Goal: Task Accomplishment & Management: Use online tool/utility

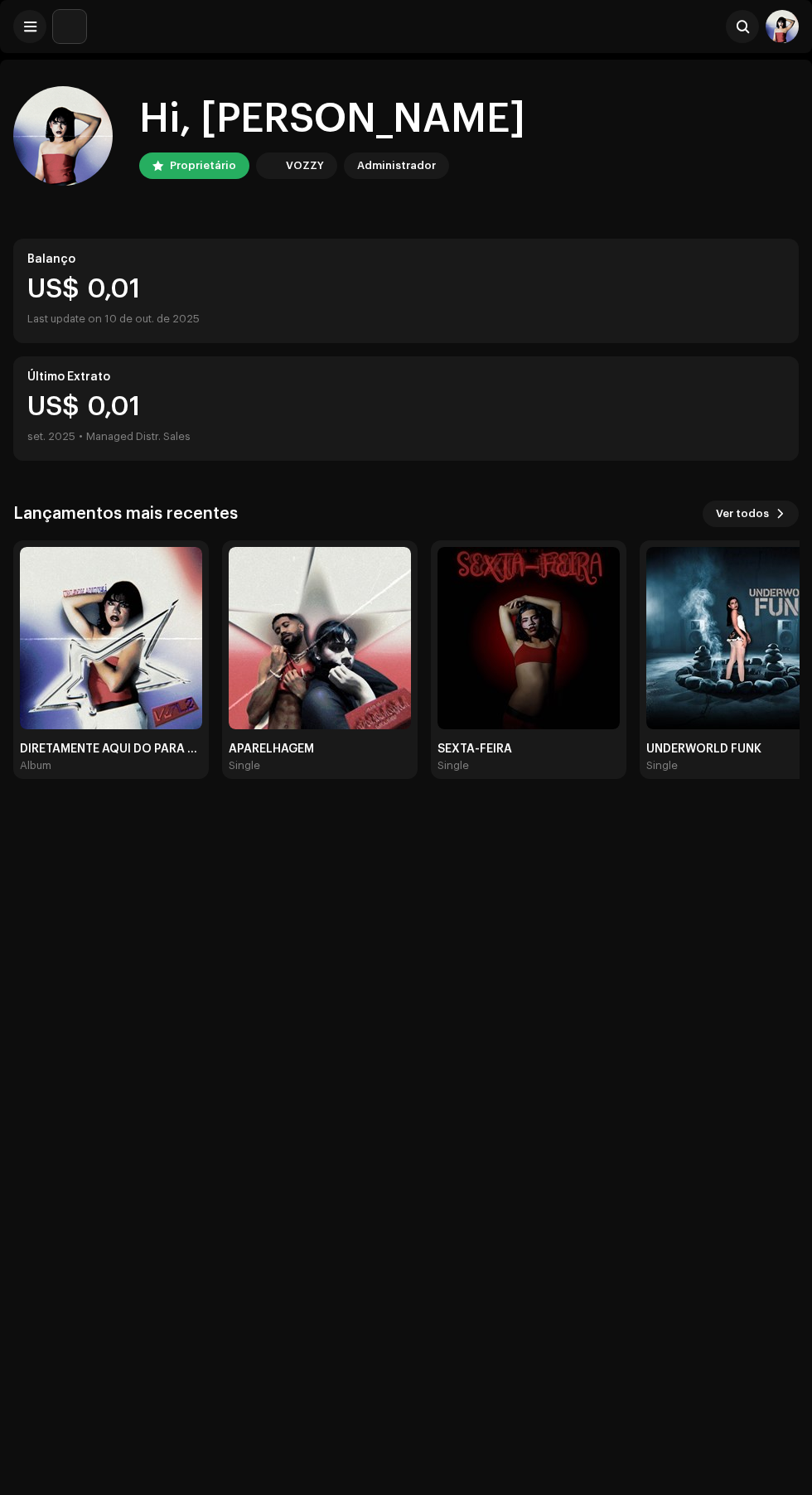
click at [118, 689] on img at bounding box center [111, 638] width 182 height 183
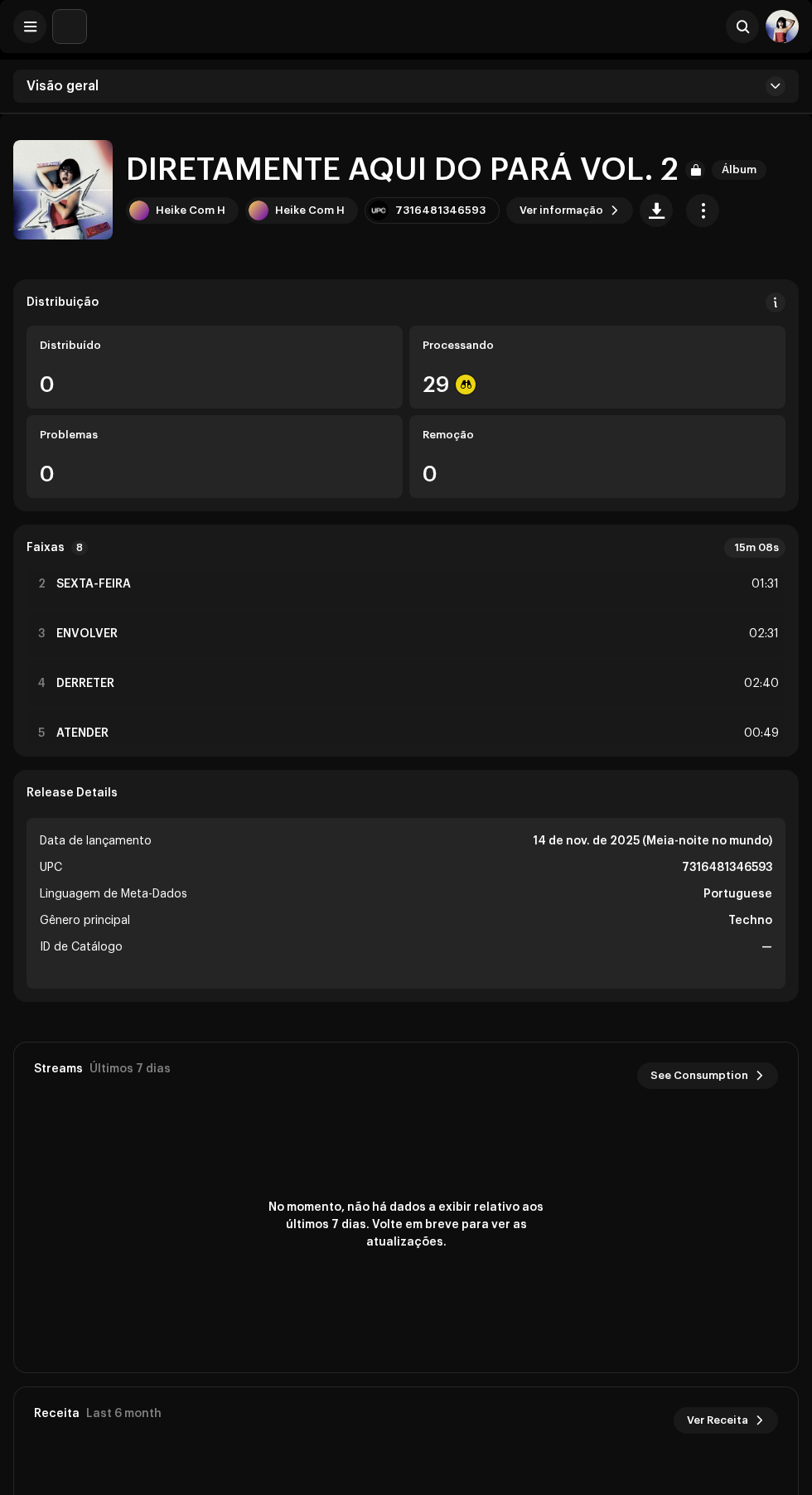
scroll to position [74, 0]
click at [545, 608] on div "3 ENVOLVER 02:31" at bounding box center [406, 619] width 759 height 47
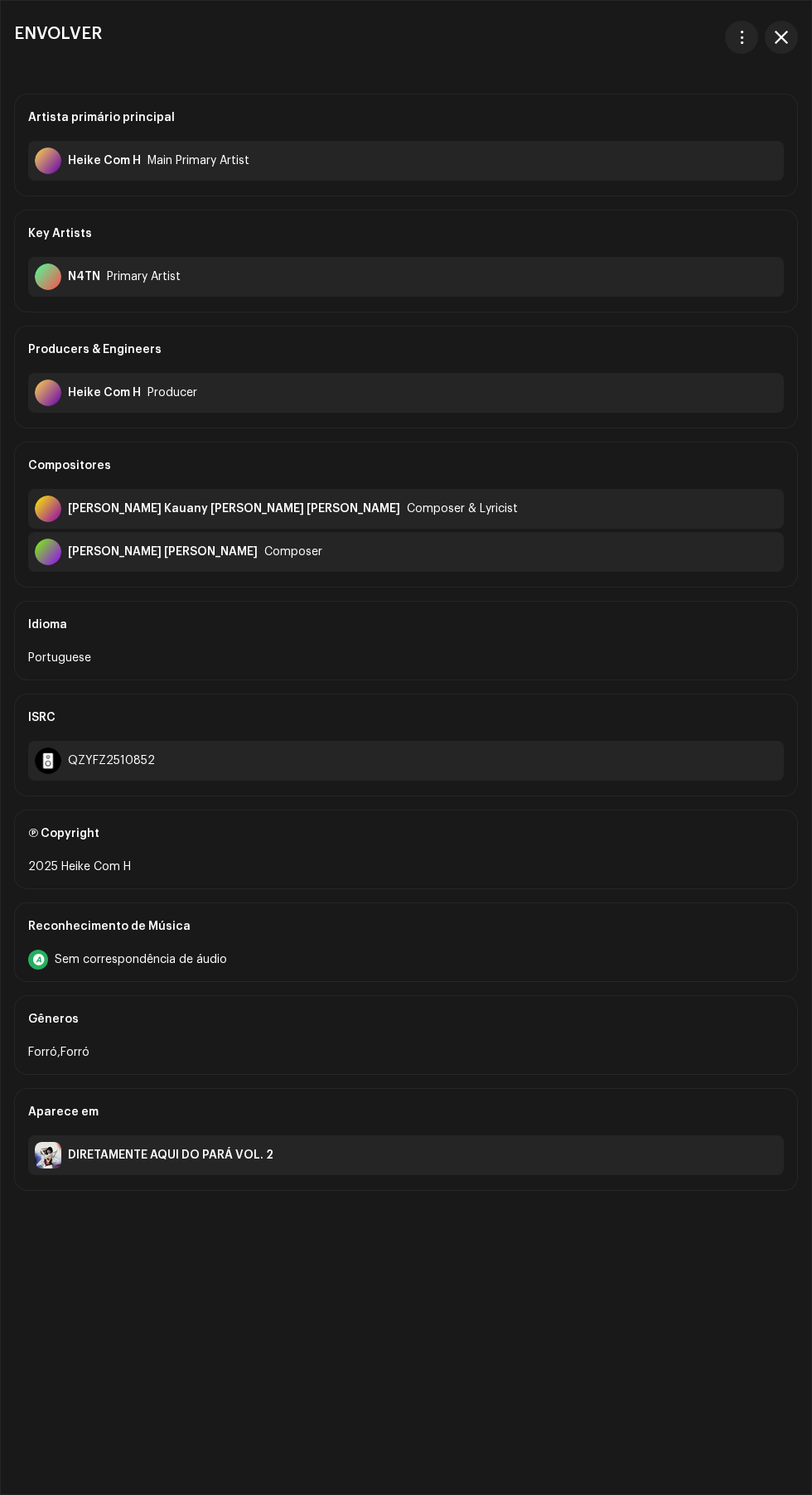
click at [779, 41] on span "button" at bounding box center [781, 37] width 13 height 13
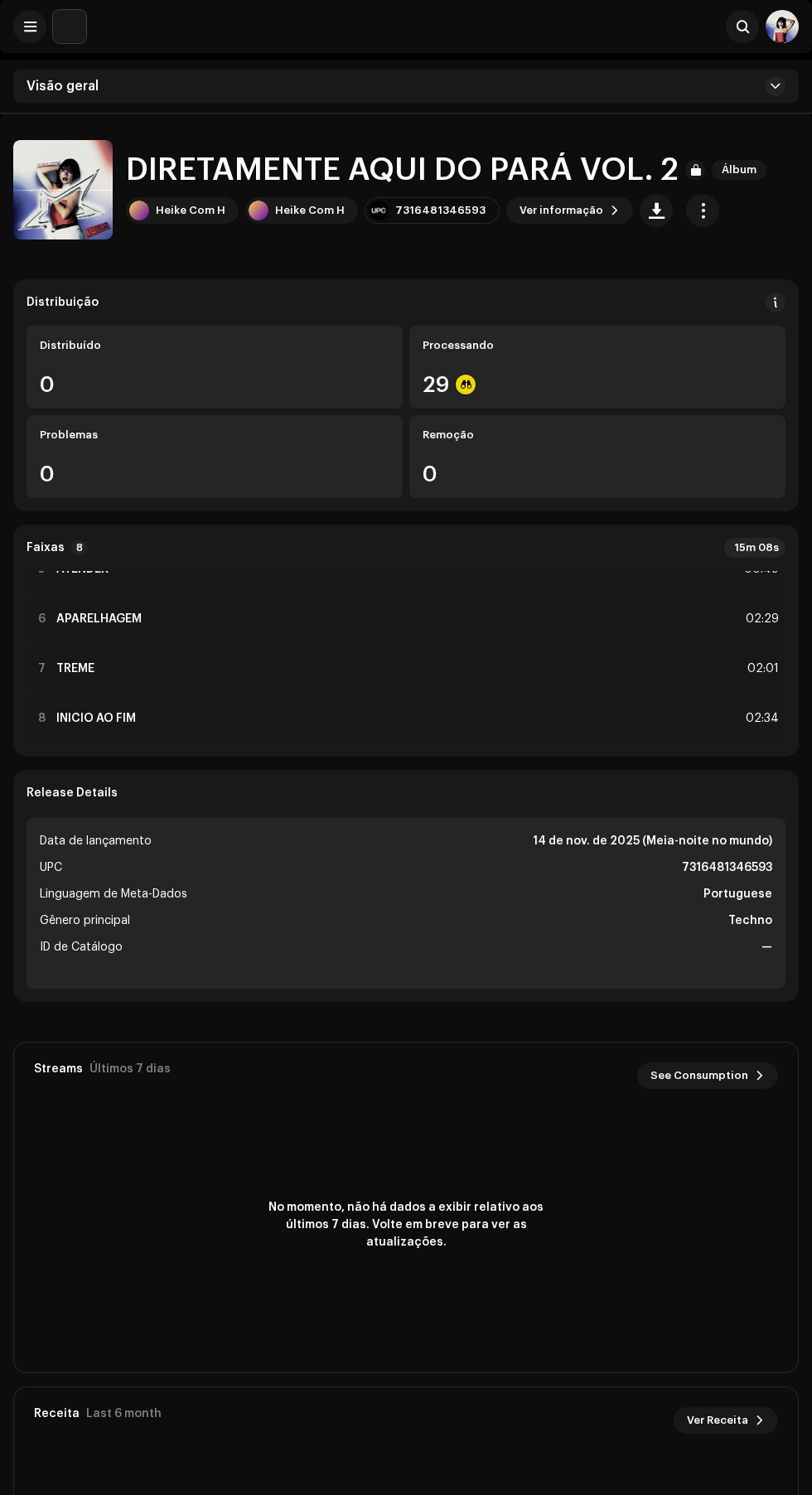
scroll to position [235, 0]
click at [745, 707] on div "02:34" at bounding box center [760, 706] width 36 height 20
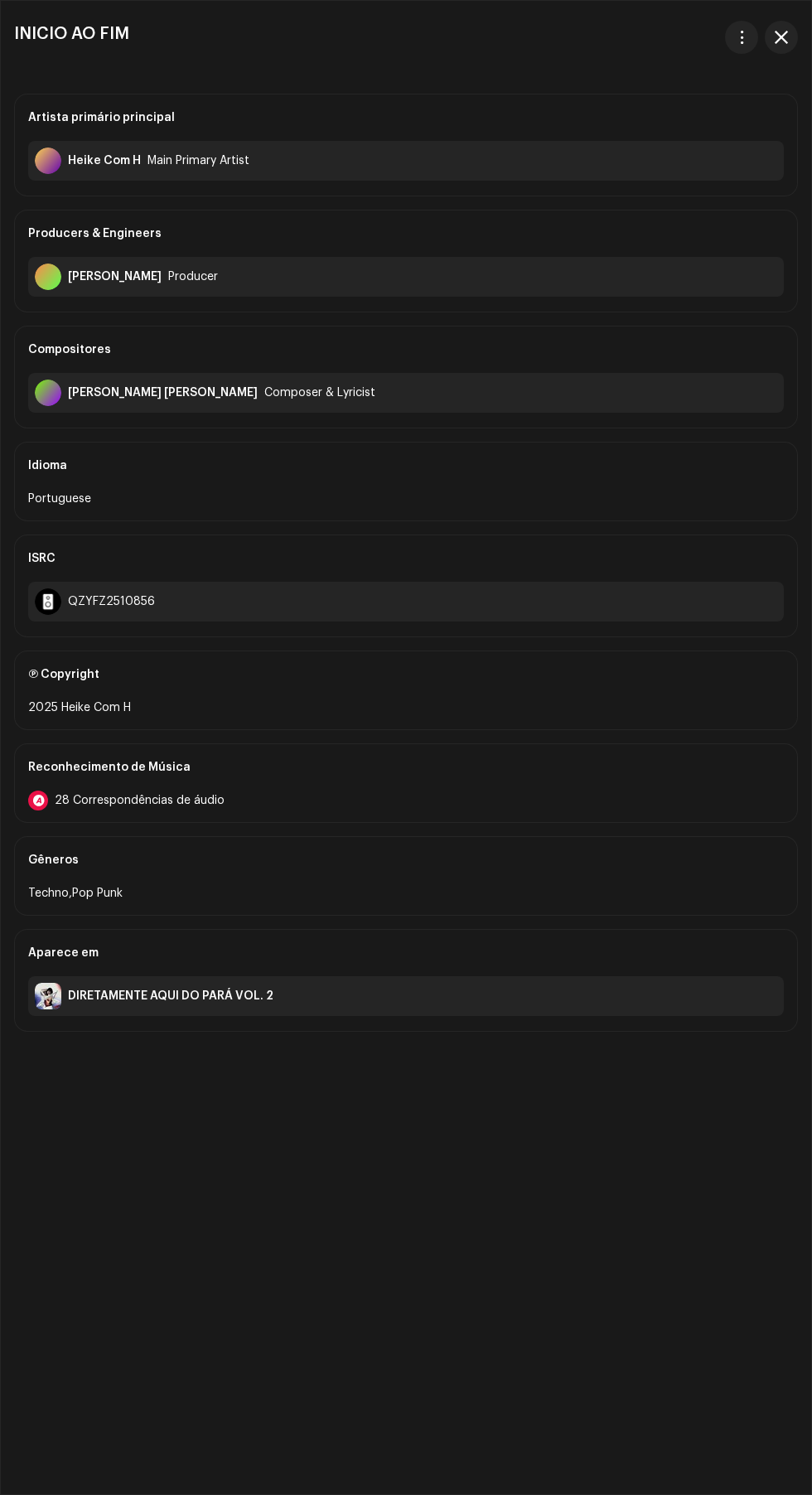
click at [781, 37] on span "button" at bounding box center [781, 37] width 13 height 13
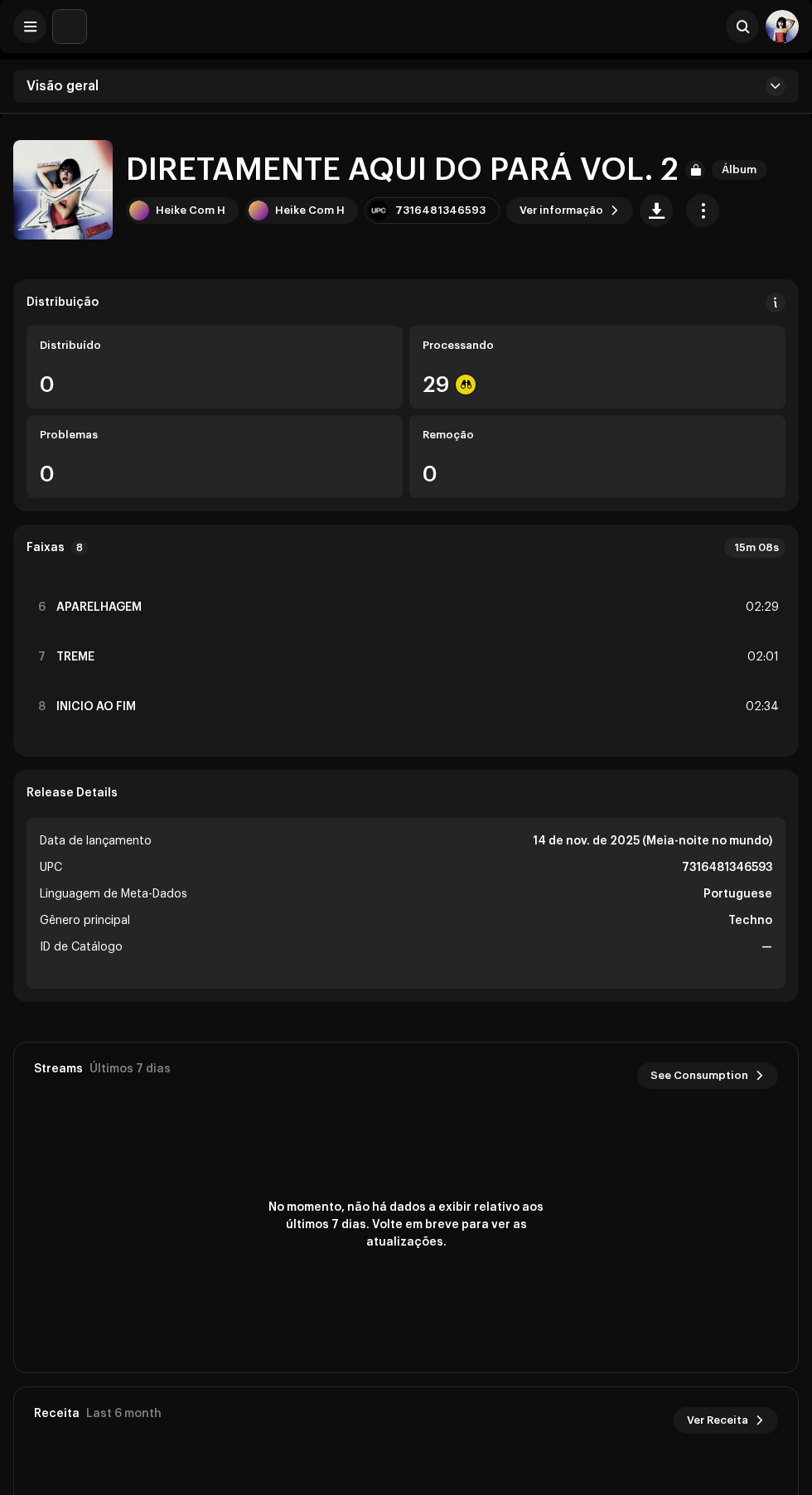
click at [373, 650] on div "7 TREME 02:01" at bounding box center [406, 657] width 759 height 47
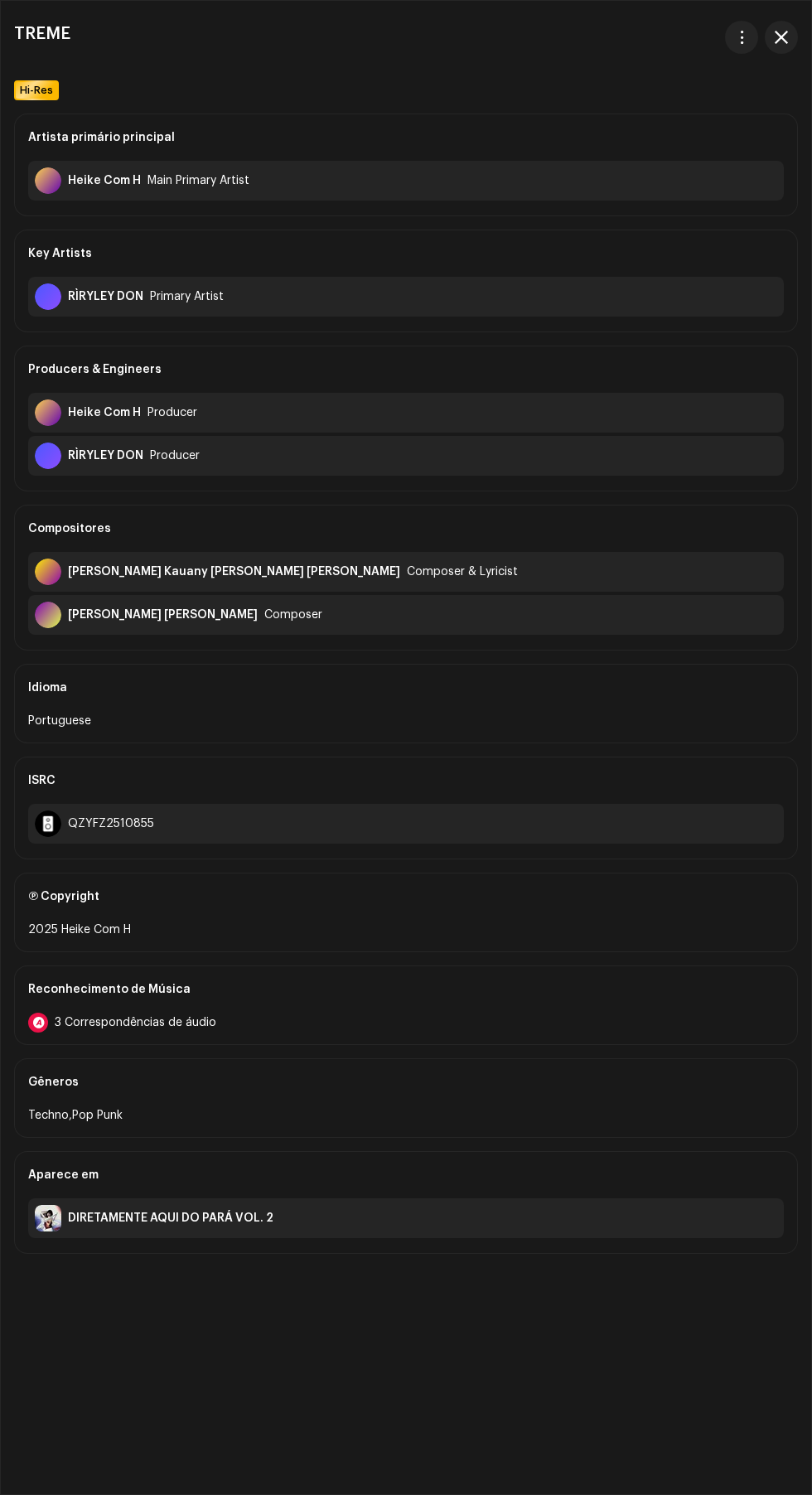
click at [781, 37] on span "button" at bounding box center [781, 37] width 13 height 13
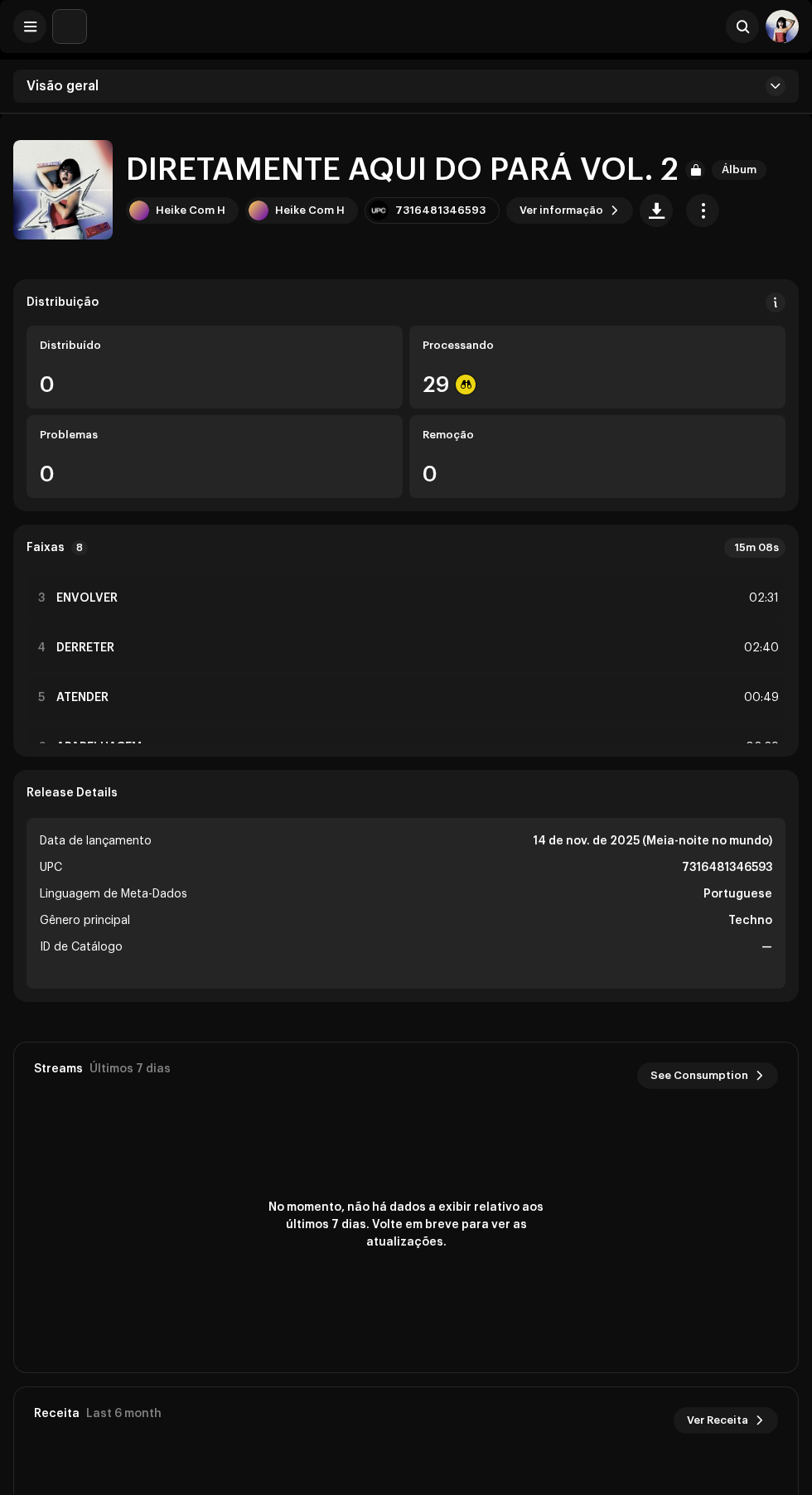
scroll to position [89, 0]
click at [575, 645] on div "4 DERRETER 02:40" at bounding box center [406, 655] width 759 height 47
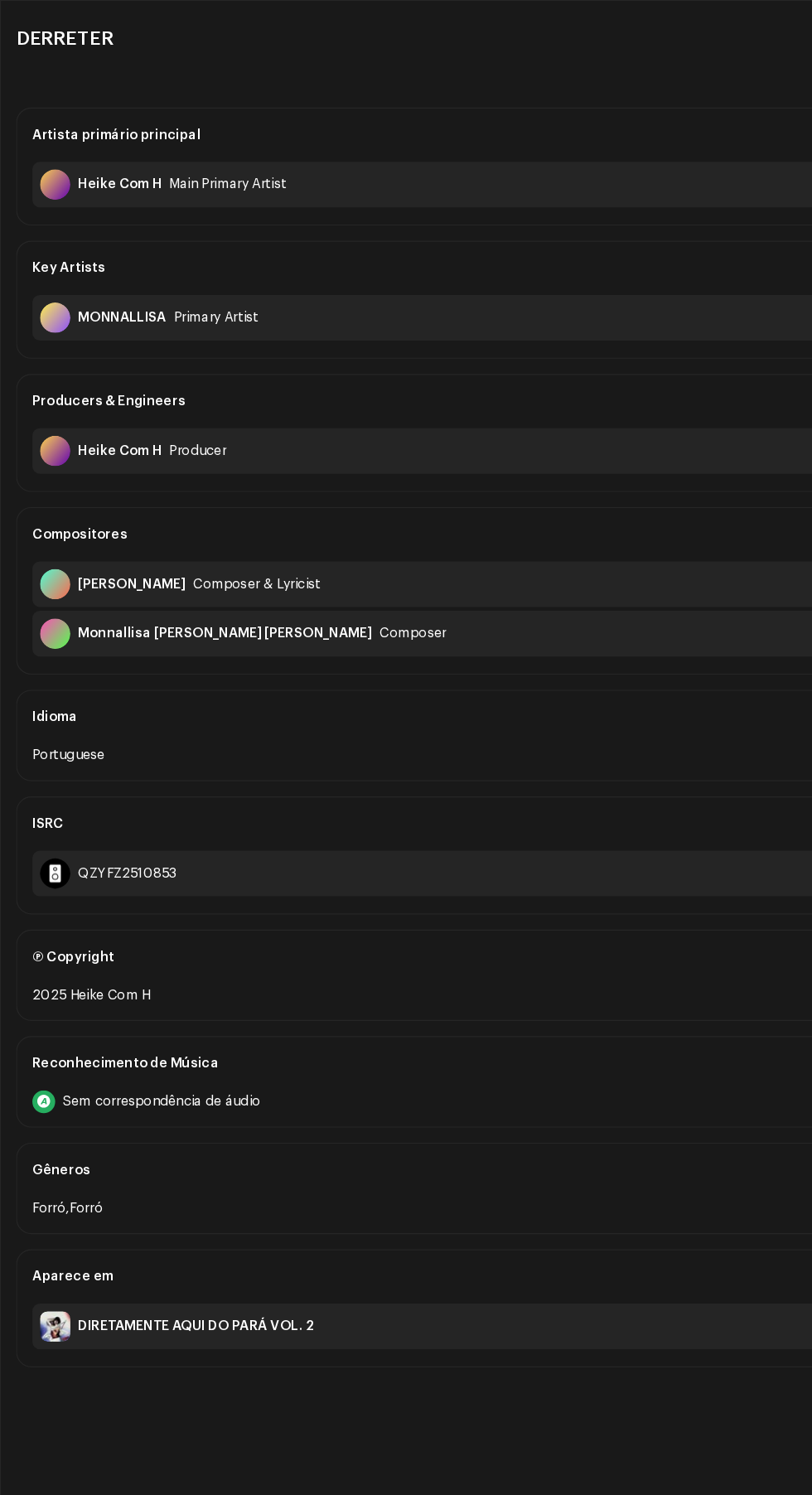
click at [133, 254] on div "Key Artists" at bounding box center [405, 233] width 756 height 47
click at [194, 277] on div "Primary Artist" at bounding box center [188, 277] width 74 height 13
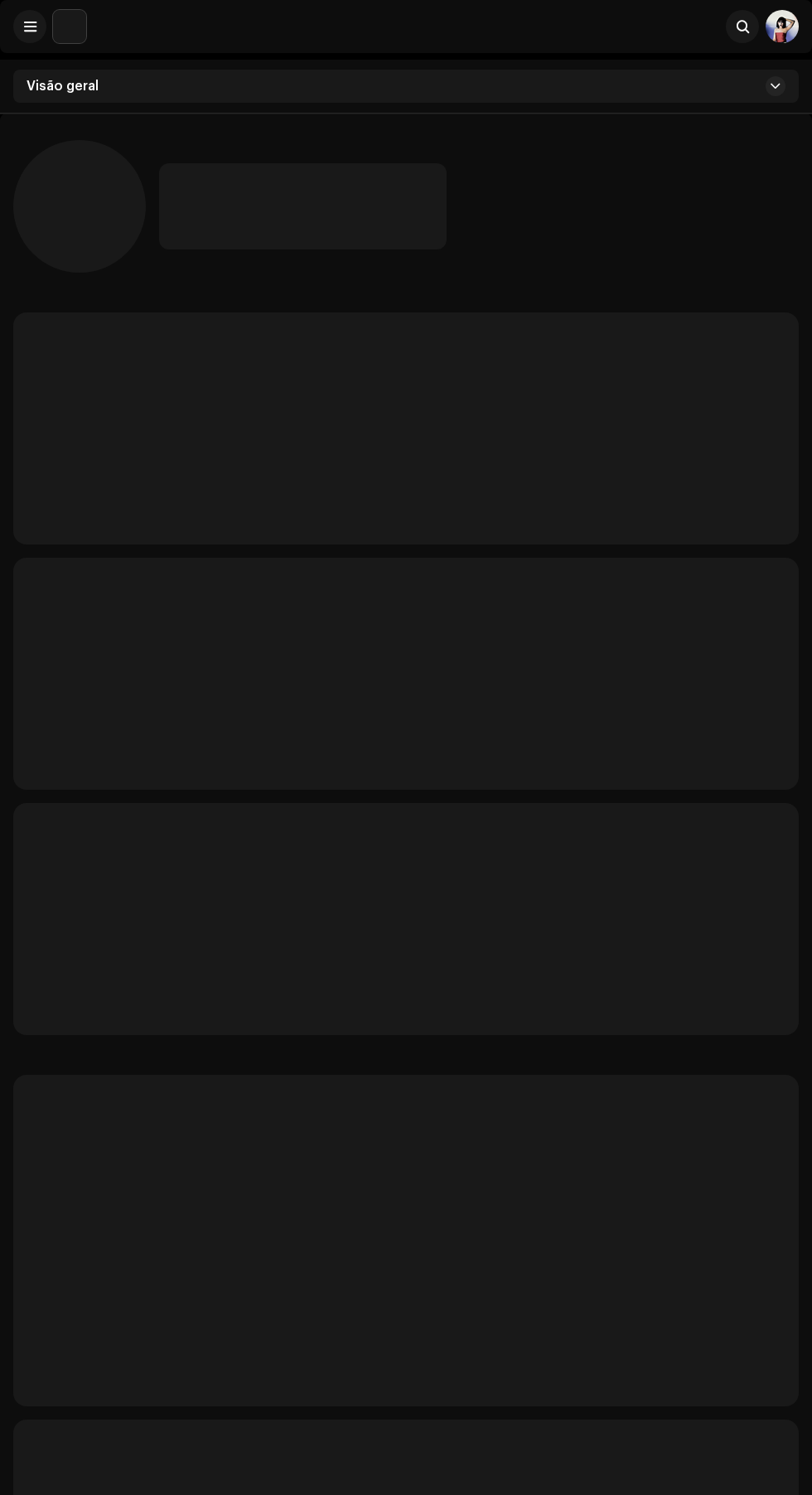
click at [489, 240] on div at bounding box center [478, 206] width 639 height 86
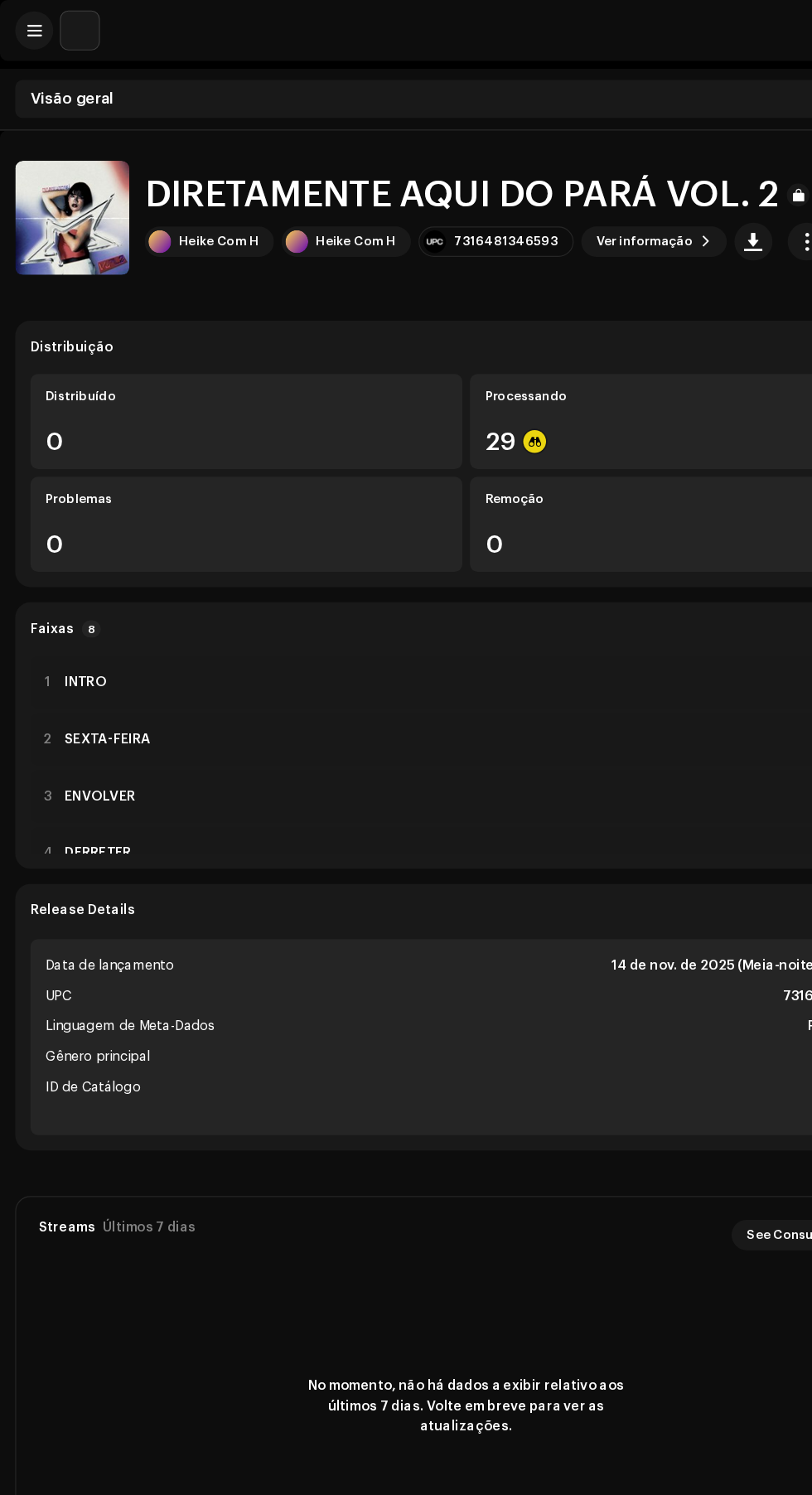
click at [220, 675] on div "3 ENVOLVER 02:31" at bounding box center [406, 693] width 759 height 47
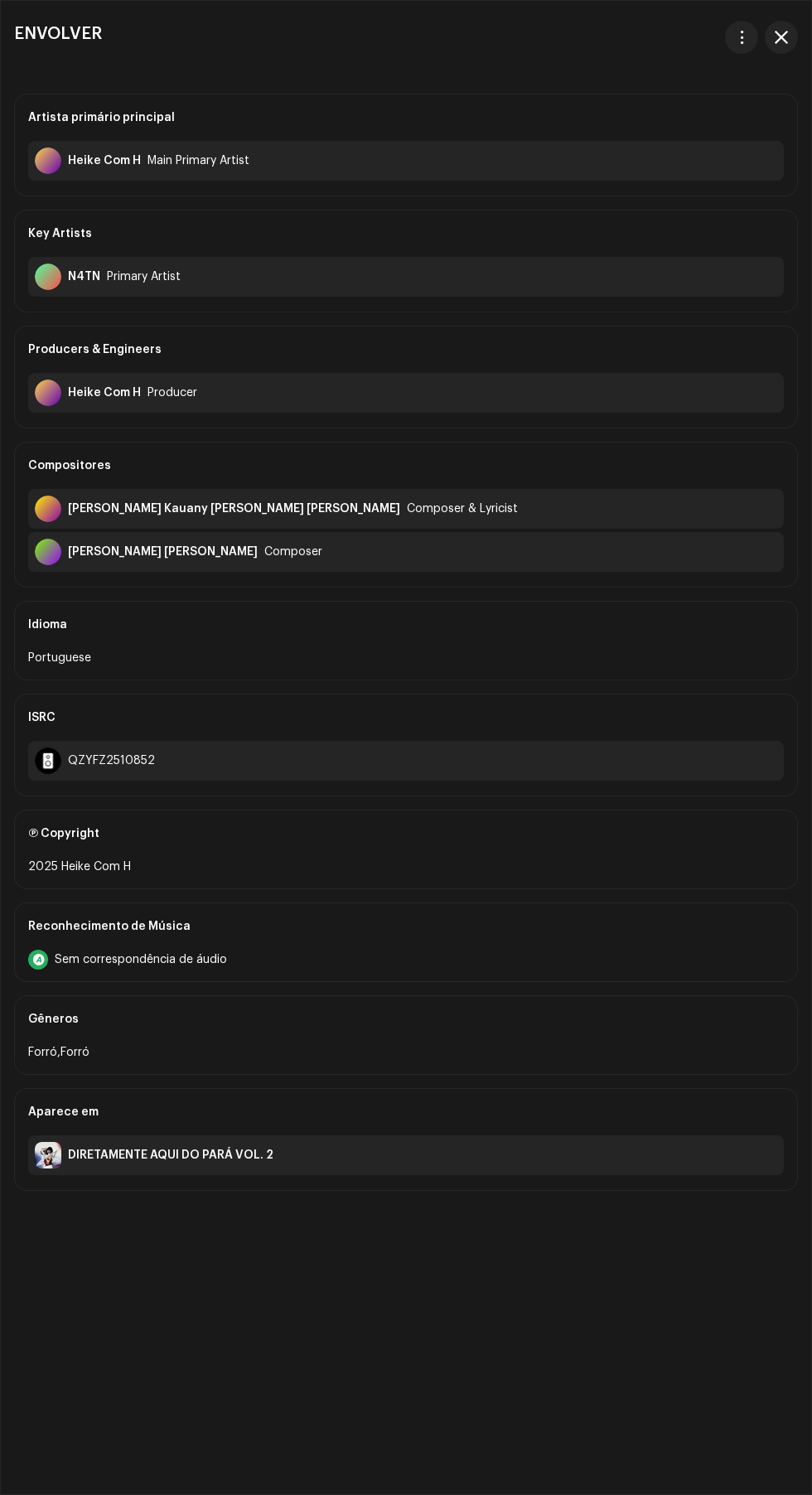
click at [787, 41] on span "button" at bounding box center [781, 37] width 13 height 13
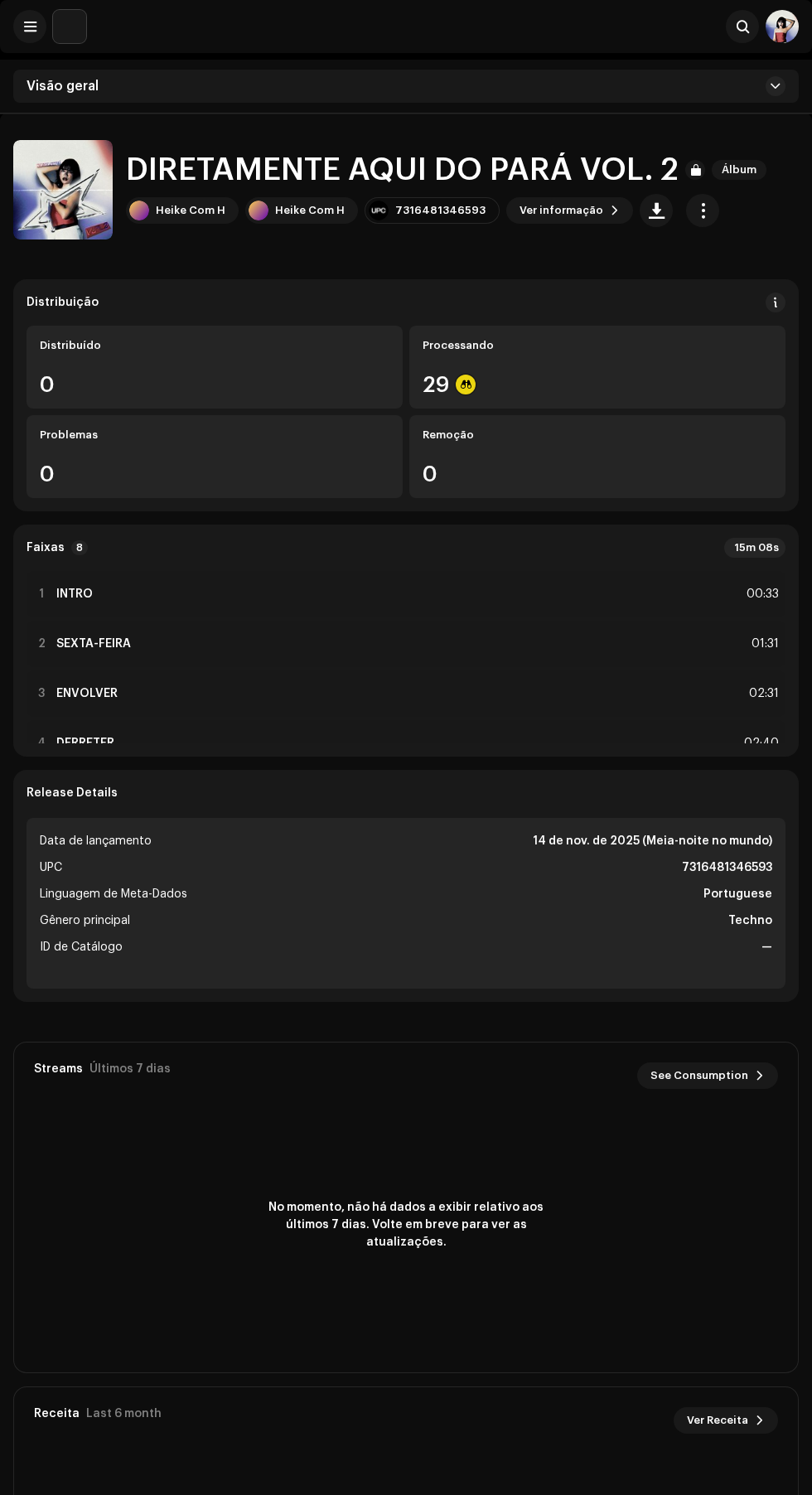
click at [694, 207] on span "button" at bounding box center [702, 210] width 15 height 13
click at [631, 286] on div "Distribuir" at bounding box center [608, 284] width 154 height 13
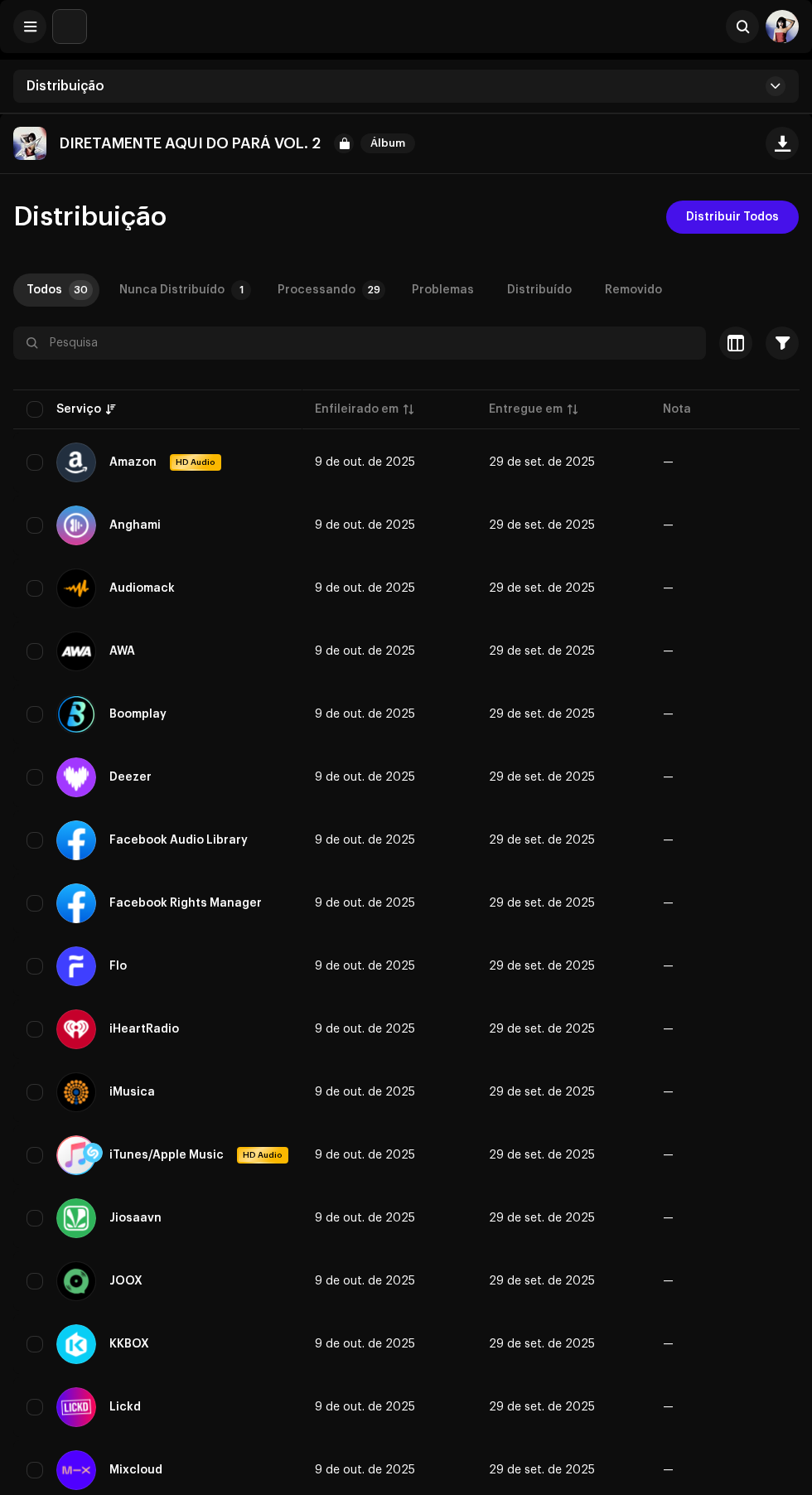
click at [754, 217] on span "Distribuir Todos" at bounding box center [732, 217] width 93 height 33
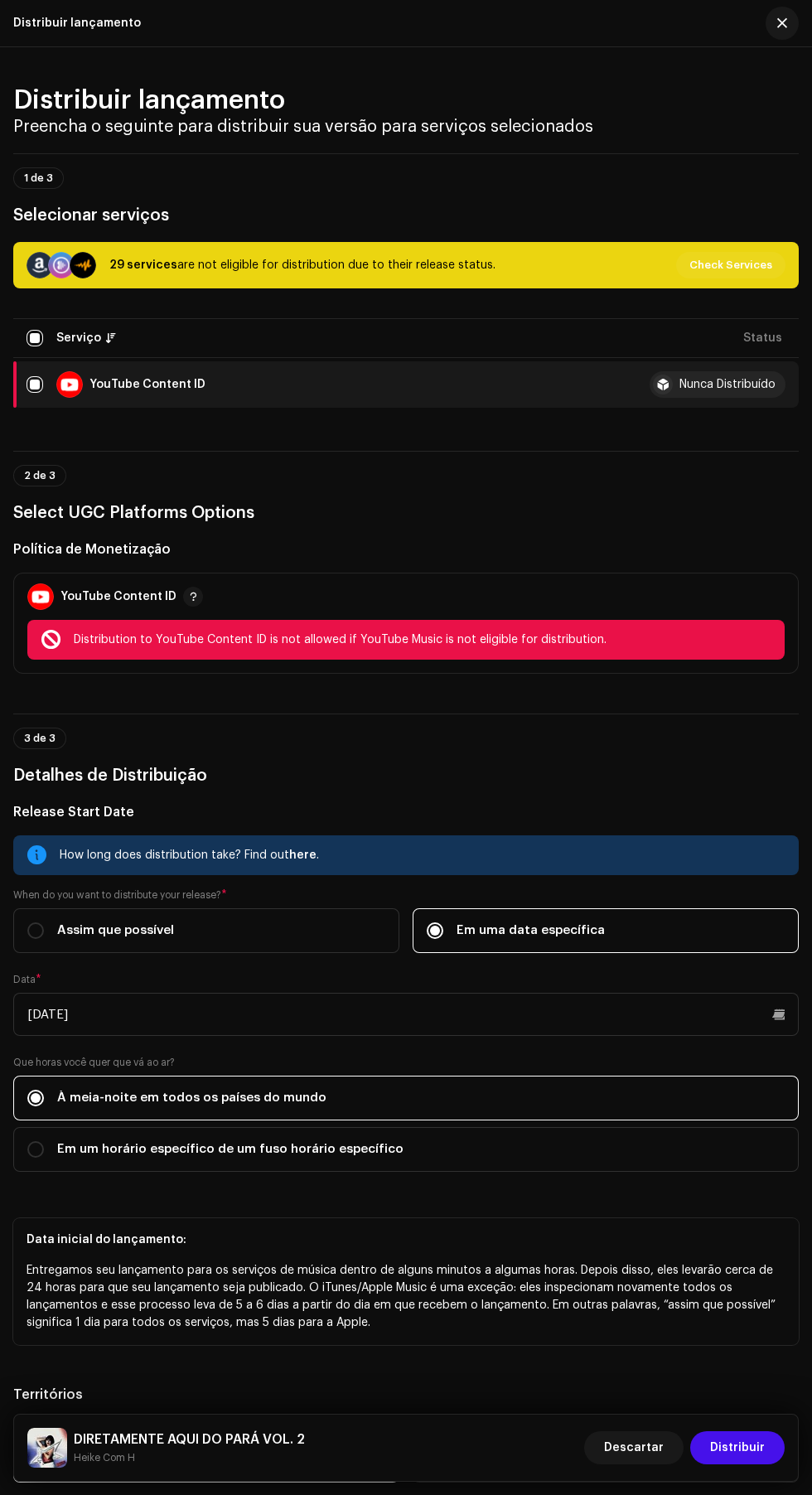
click at [782, 23] on span "button" at bounding box center [781, 23] width 10 height 13
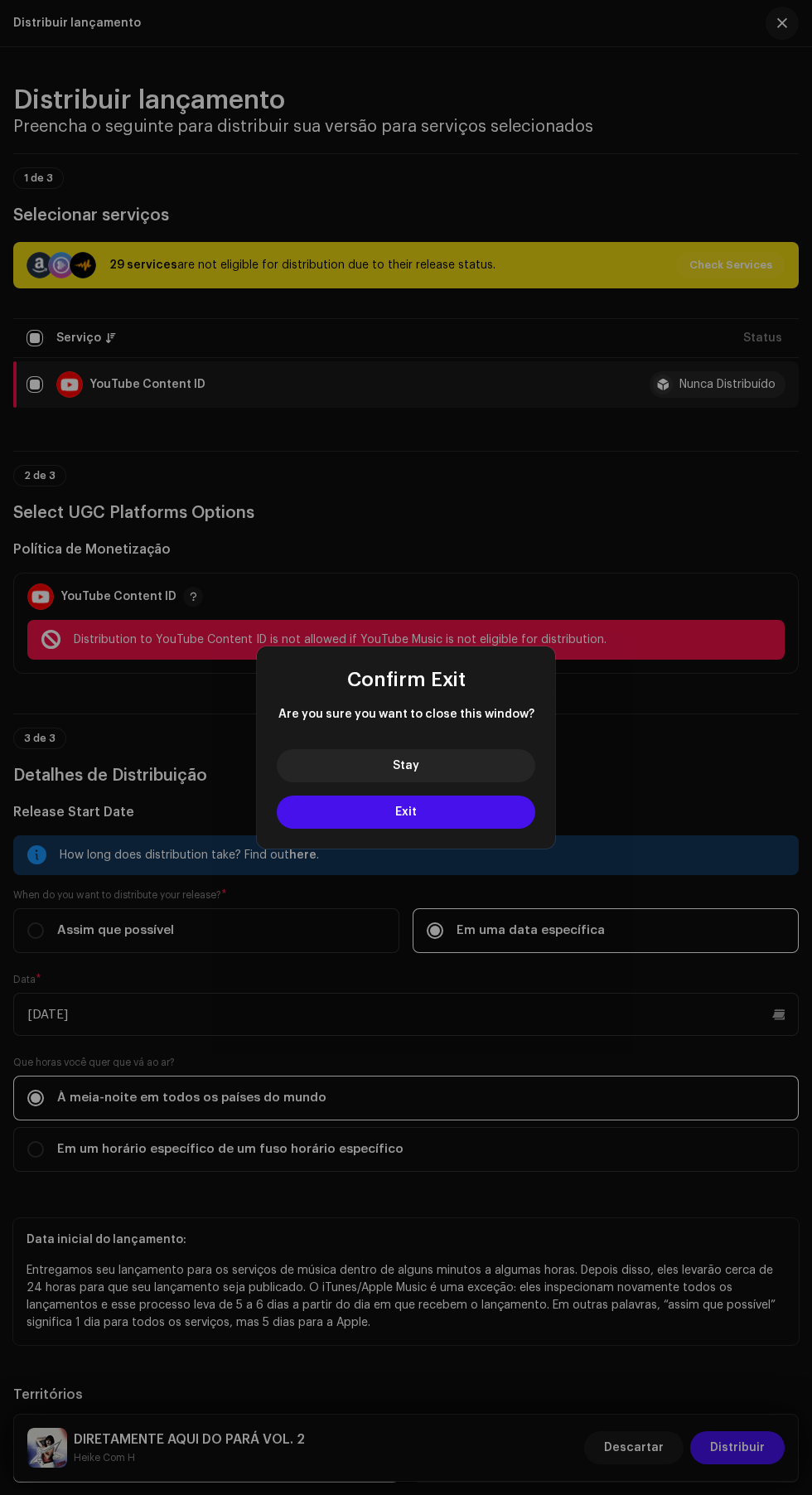
click at [502, 818] on button "Exit" at bounding box center [406, 812] width 259 height 33
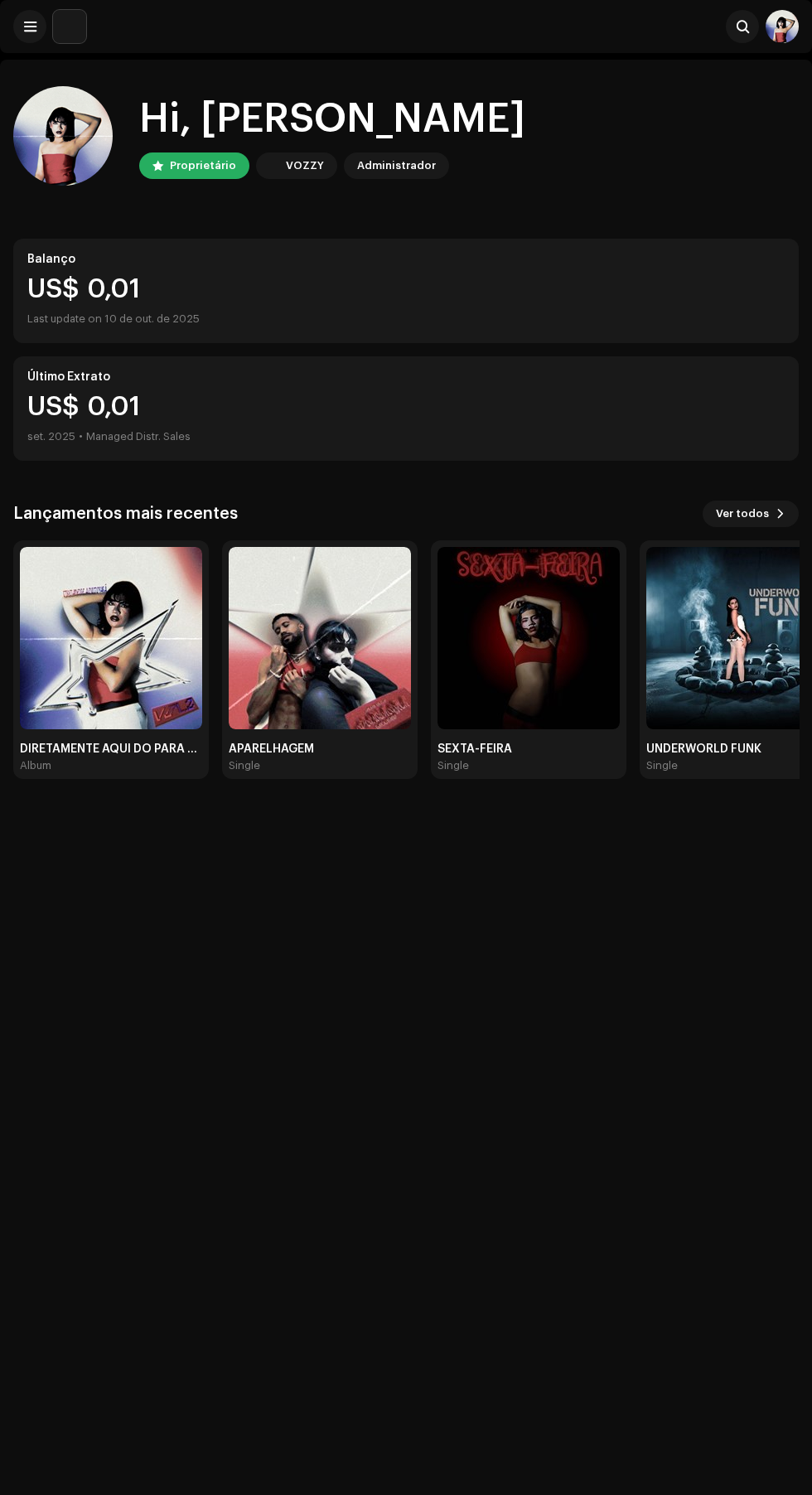
click at [100, 594] on img at bounding box center [111, 638] width 182 height 183
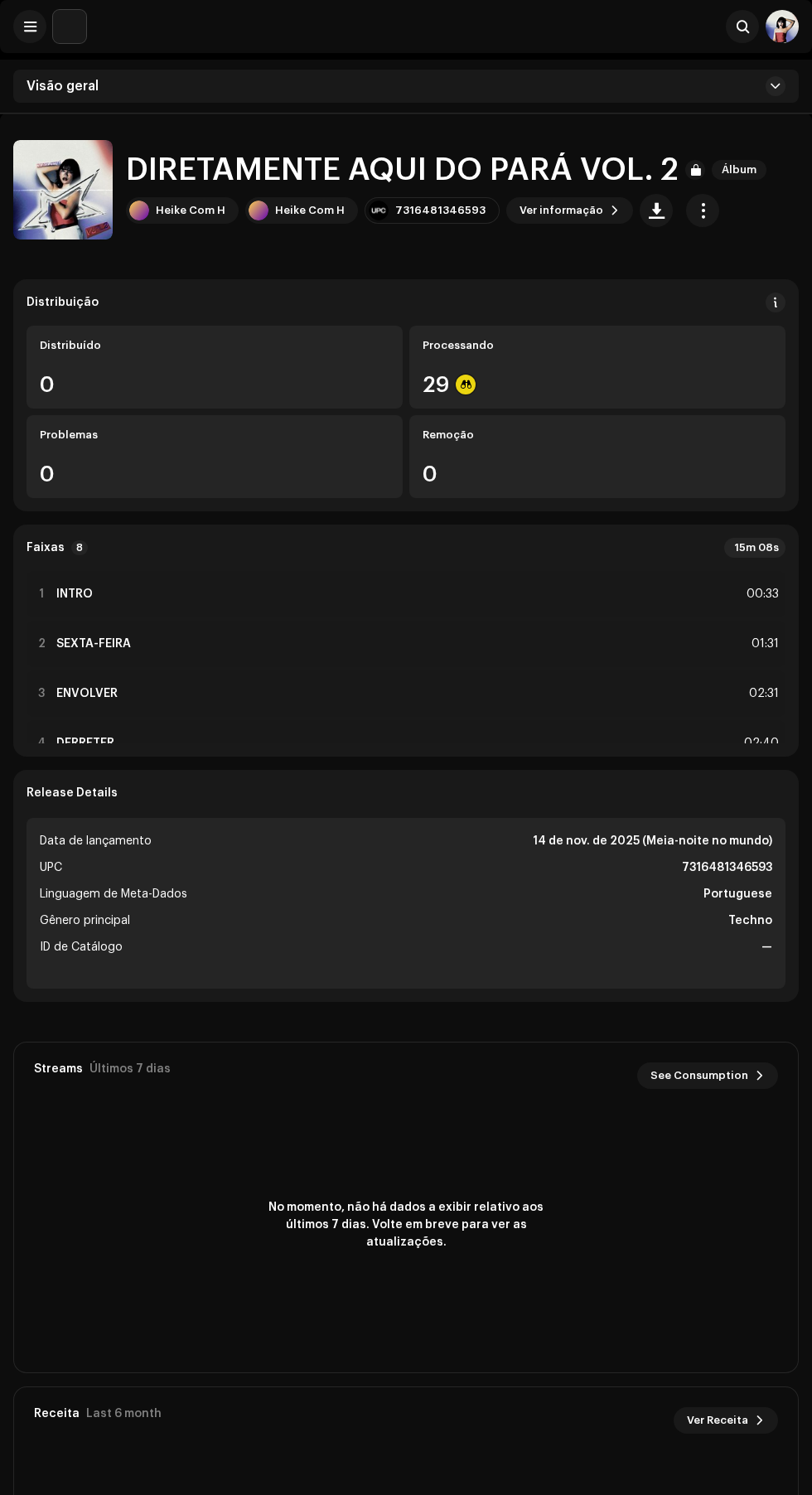
click at [64, 27] on img at bounding box center [69, 26] width 33 height 33
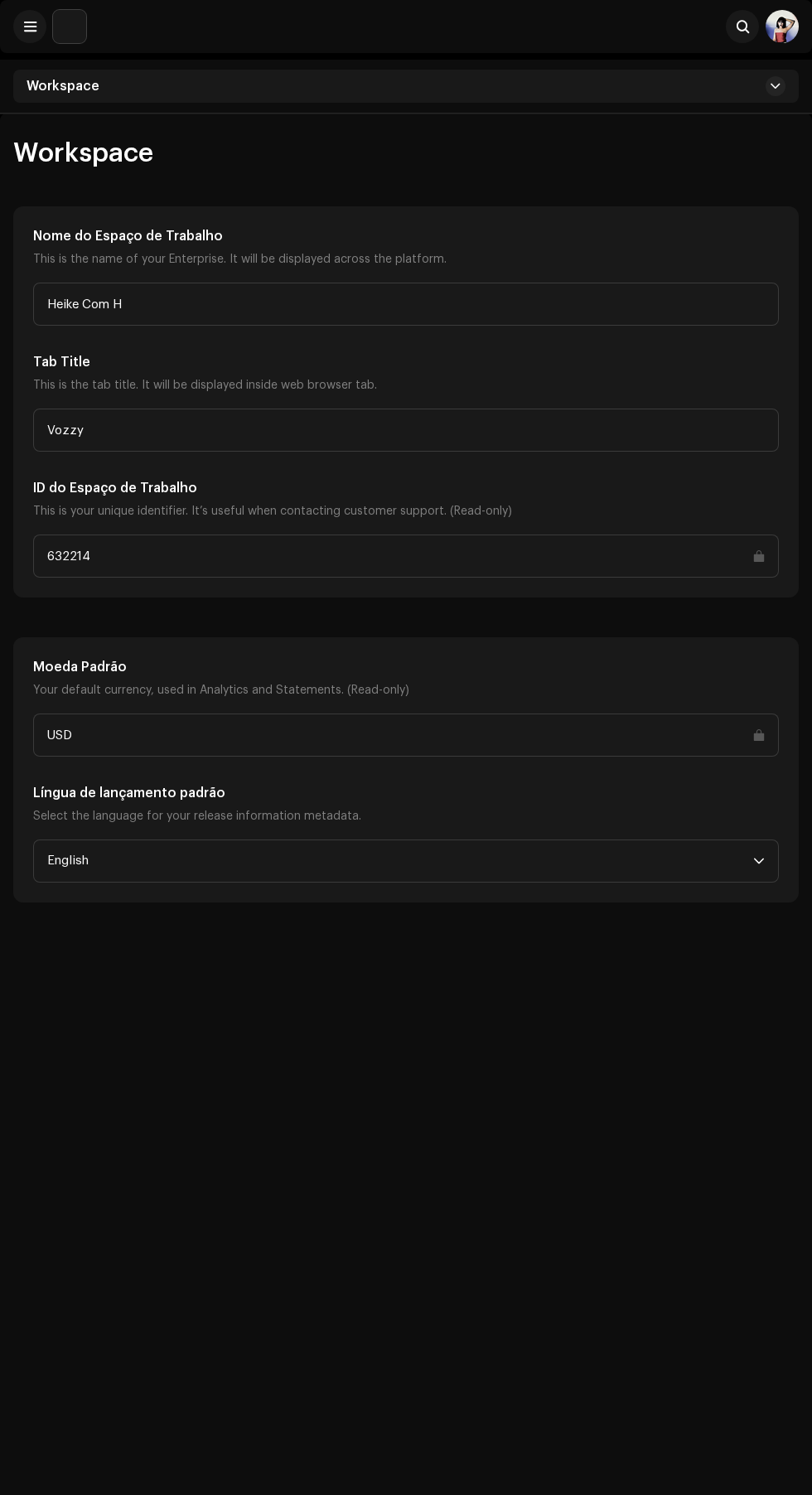
click at [64, 27] on img at bounding box center [69, 26] width 33 height 33
click at [34, 23] on span at bounding box center [30, 27] width 12 height 13
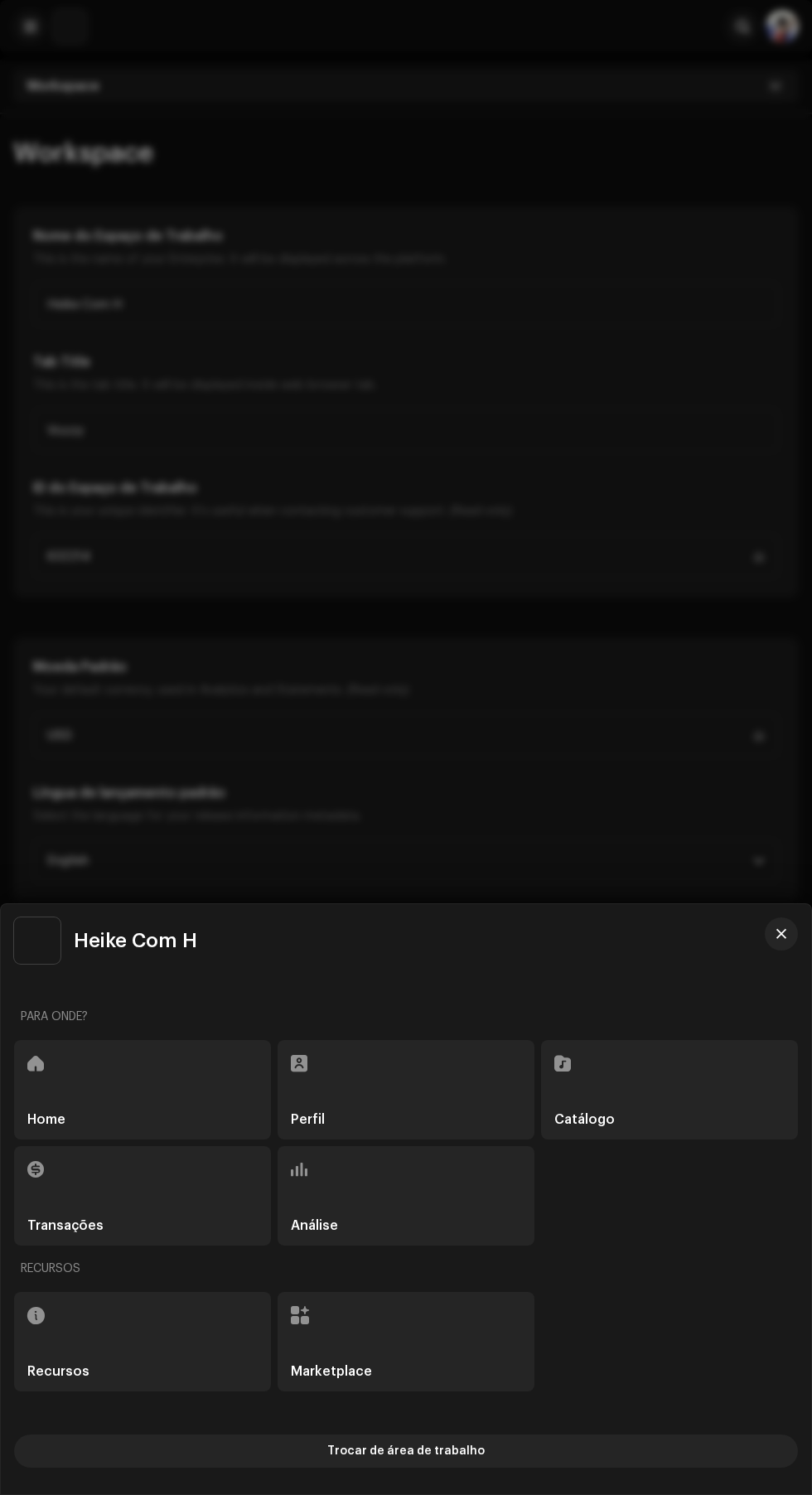
click at [484, 1356] on div "Marketplace" at bounding box center [405, 1342] width 257 height 99
